Goal: Task Accomplishment & Management: Use online tool/utility

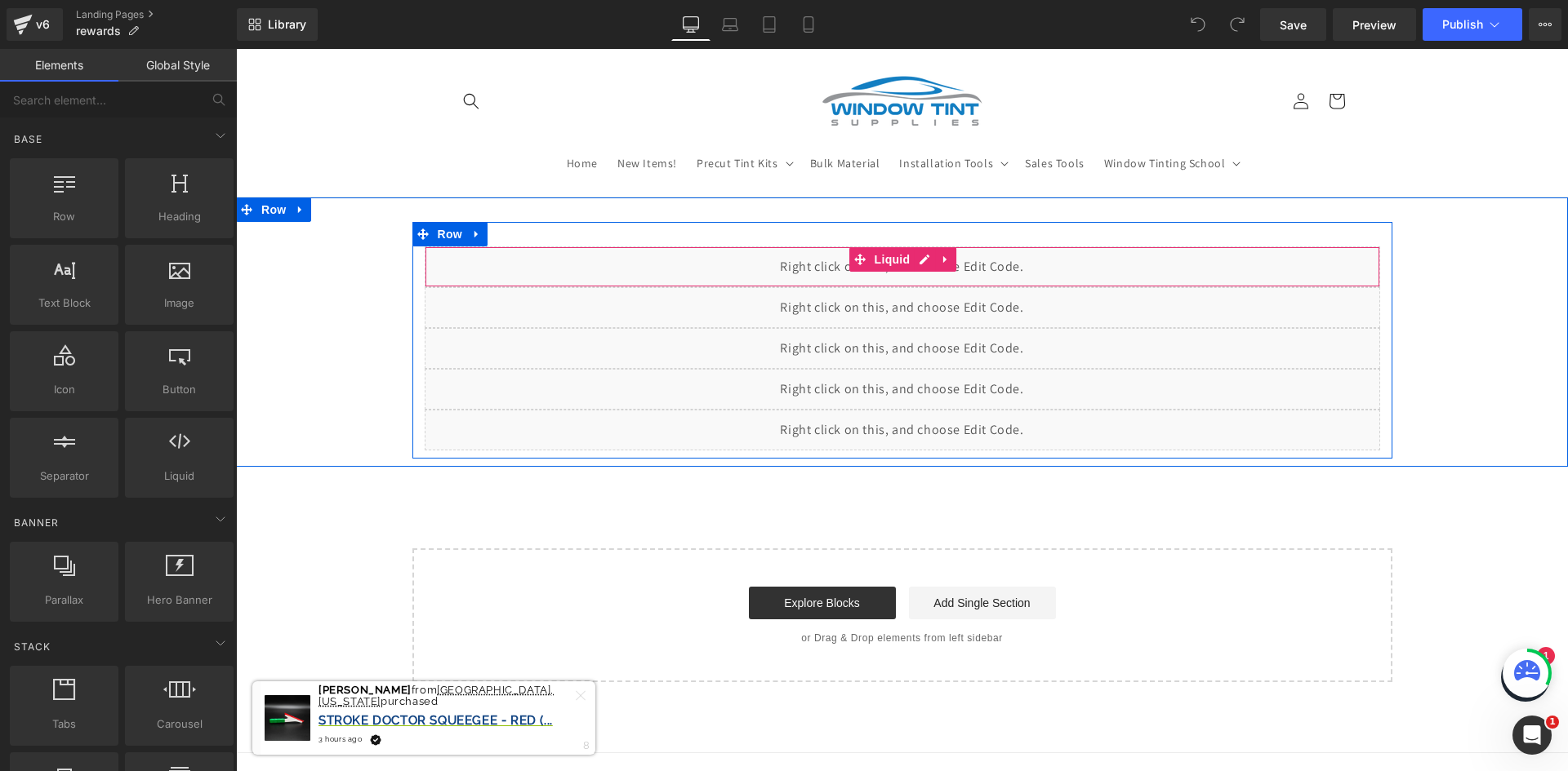
click at [731, 280] on div "Liquid" at bounding box center [903, 266] width 955 height 41
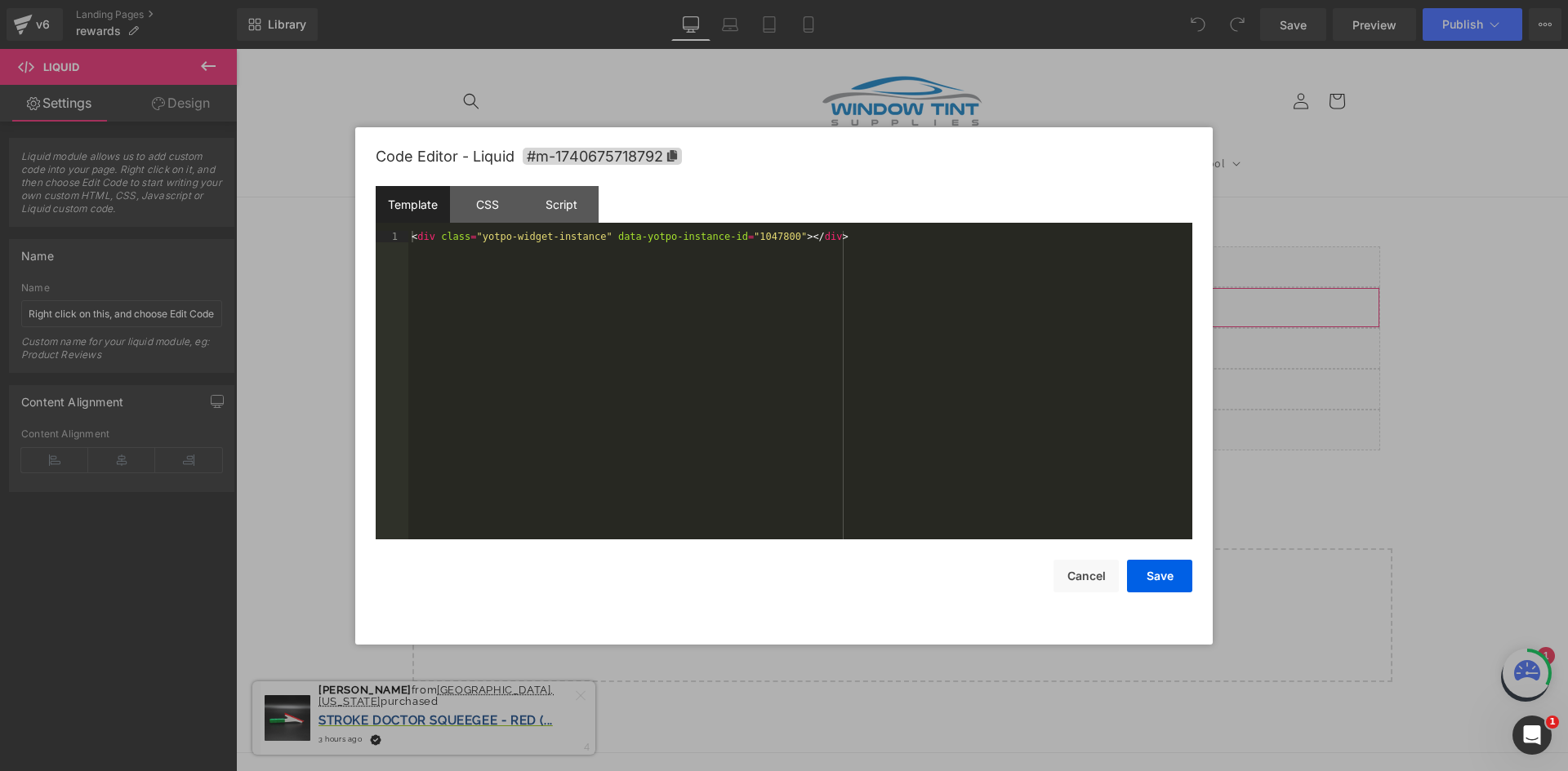
click at [732, 0] on div "You are previewing how the will restyle your page. You can not edit Elements in…" at bounding box center [784, 0] width 1568 height 0
click at [1090, 580] on button "Cancel" at bounding box center [1086, 576] width 65 height 33
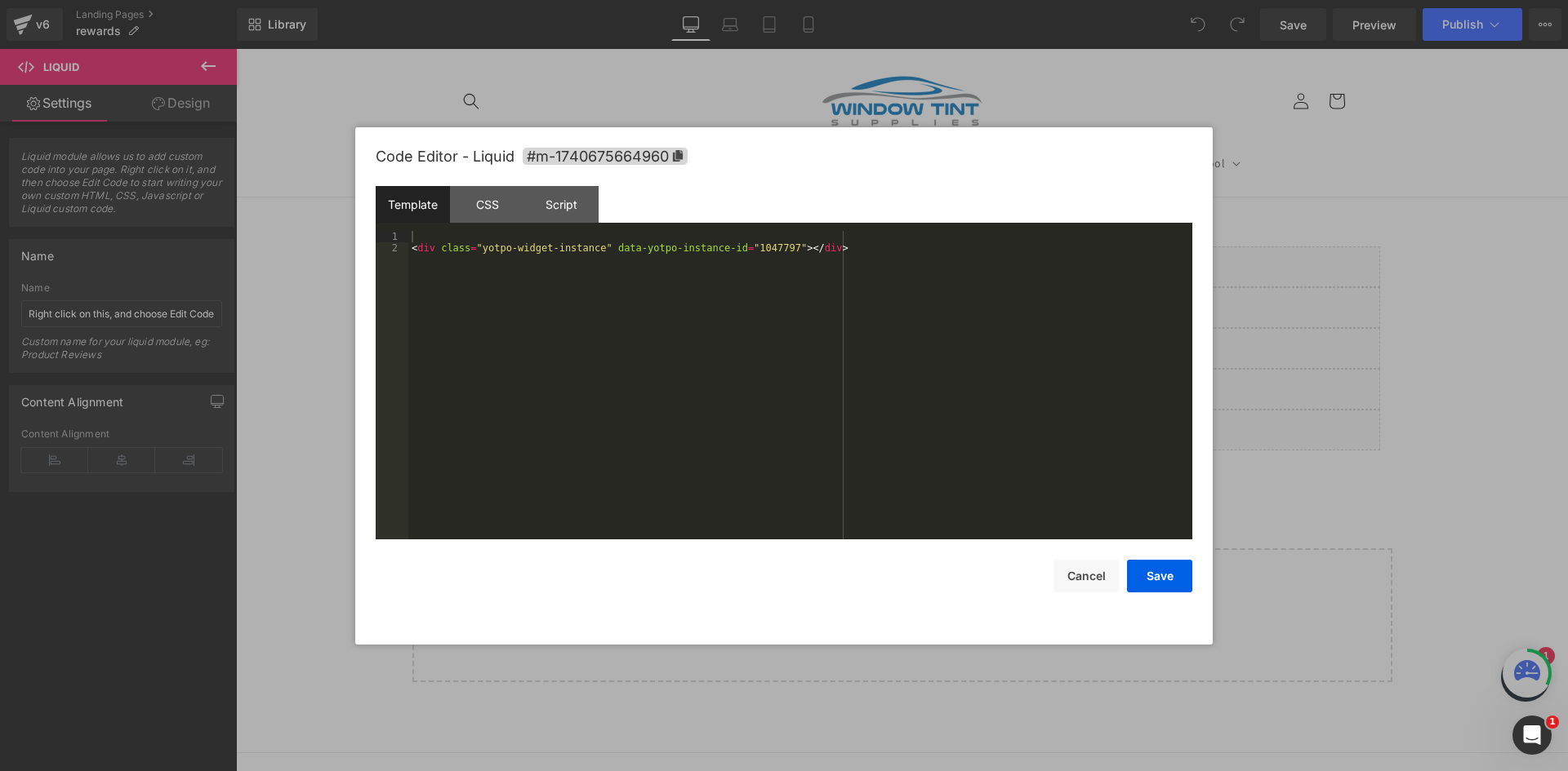
click at [952, 0] on div "You are previewing how the will restyle your page. You can not edit Elements in…" at bounding box center [784, 0] width 1568 height 0
drag, startPoint x: 385, startPoint y: 41, endPoint x: 342, endPoint y: 33, distance: 43.7
click at [385, 40] on div at bounding box center [784, 386] width 1568 height 771
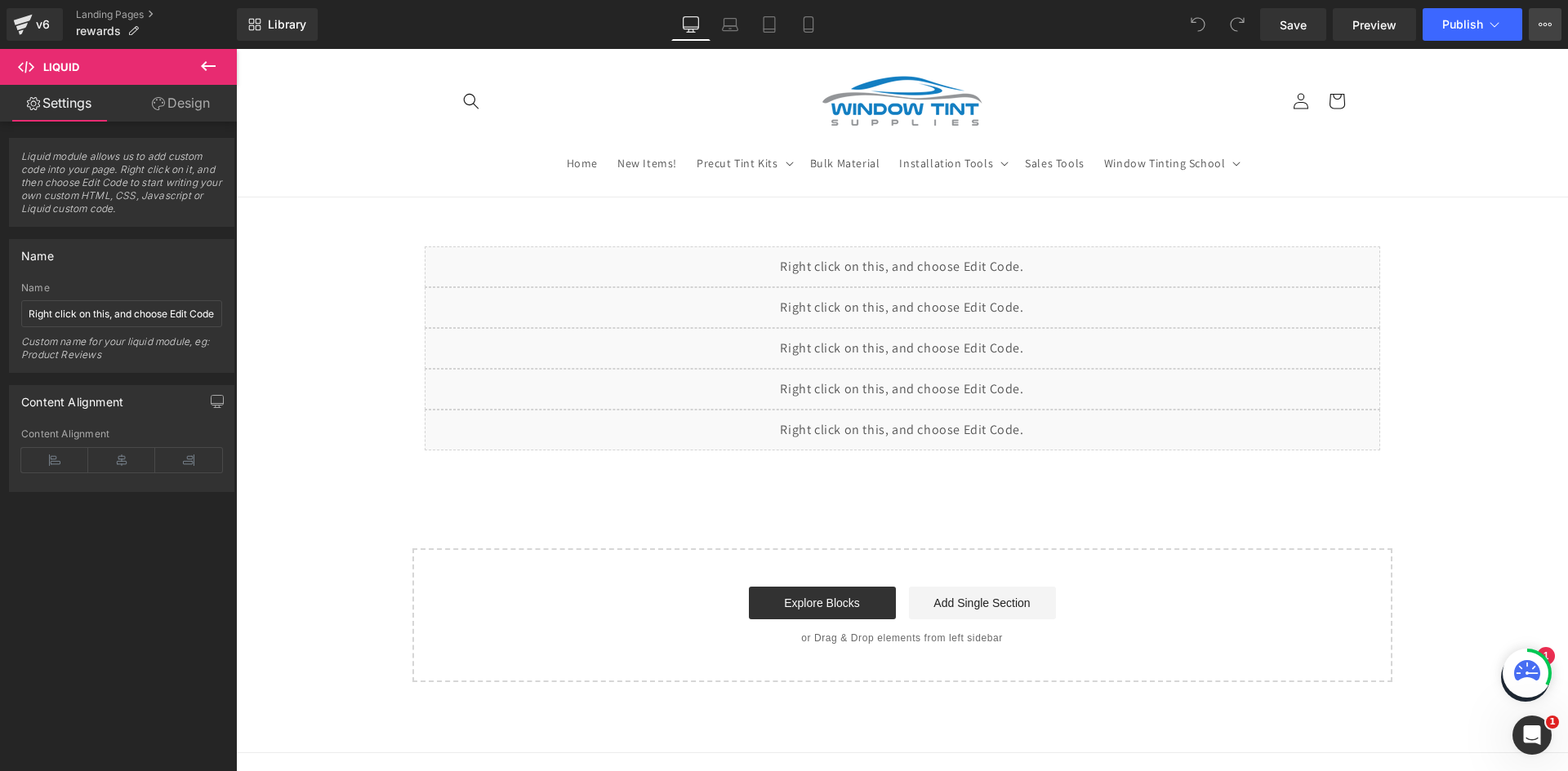
click at [1542, 28] on icon at bounding box center [1545, 25] width 13 height 13
